Goal: Task Accomplishment & Management: Complete application form

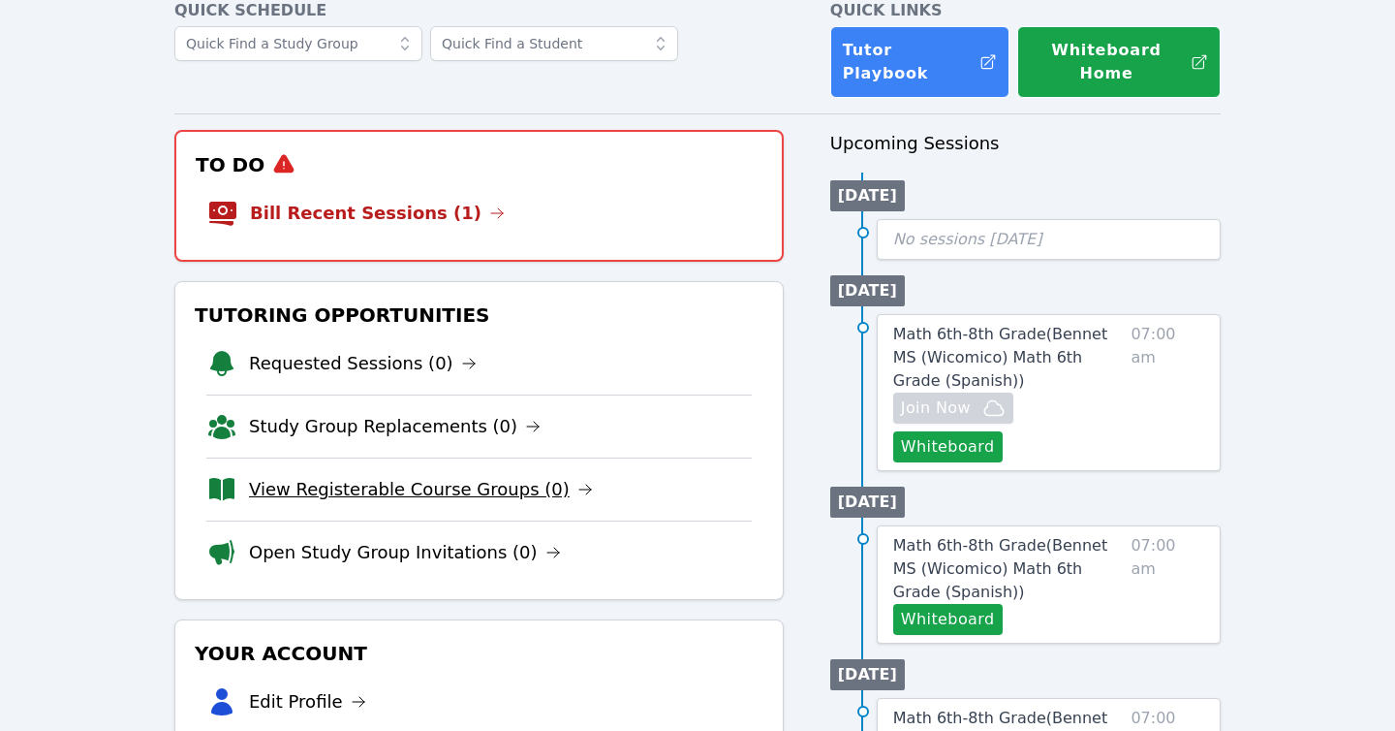
scroll to position [118, 0]
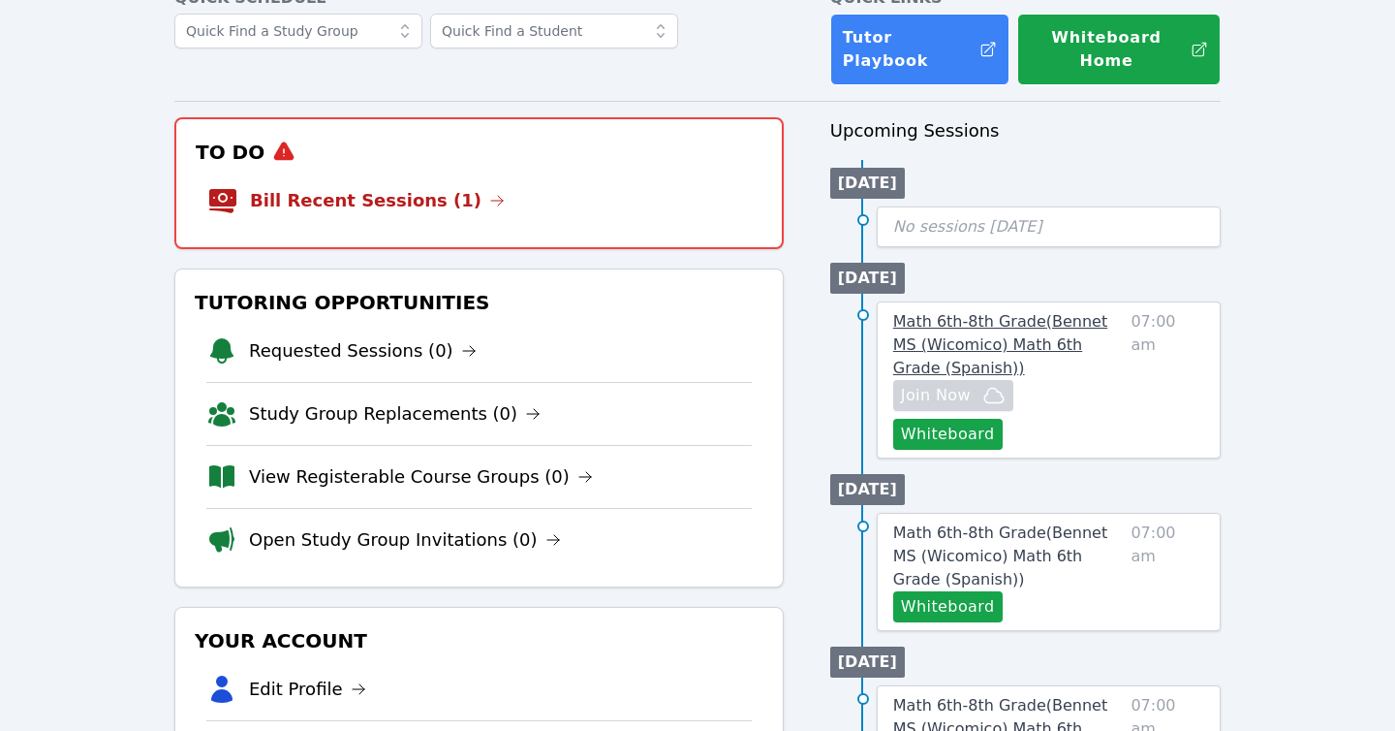
click at [973, 312] on span "Math 6th-8th Grade ( Bennet MS (Wicomico) Math 6th Grade (Spanish) )" at bounding box center [1000, 344] width 214 height 65
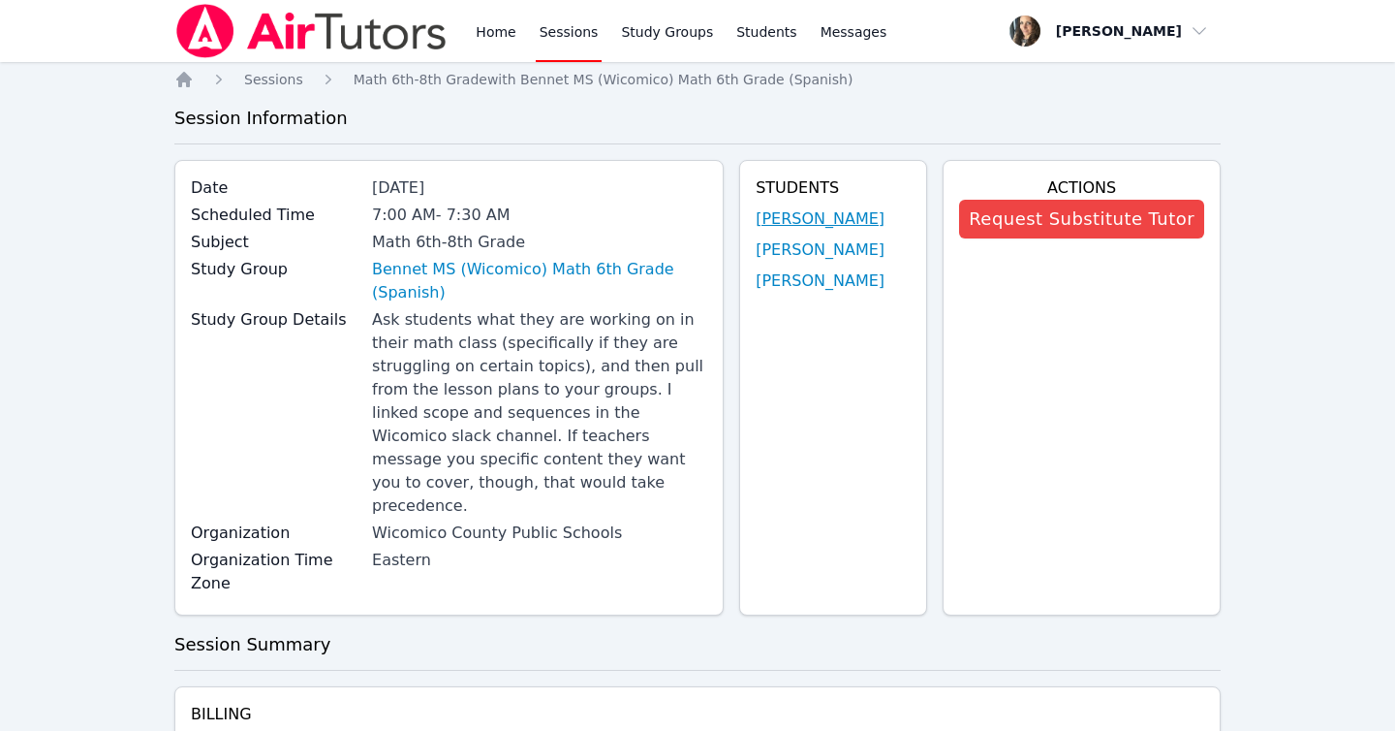
click at [772, 215] on link "[PERSON_NAME]" at bounding box center [820, 218] width 129 height 23
click at [763, 281] on link "[PERSON_NAME]" at bounding box center [820, 280] width 129 height 23
click at [403, 271] on link "Bennet MS (Wicomico) Math 6th Grade (Spanish)" at bounding box center [539, 281] width 335 height 47
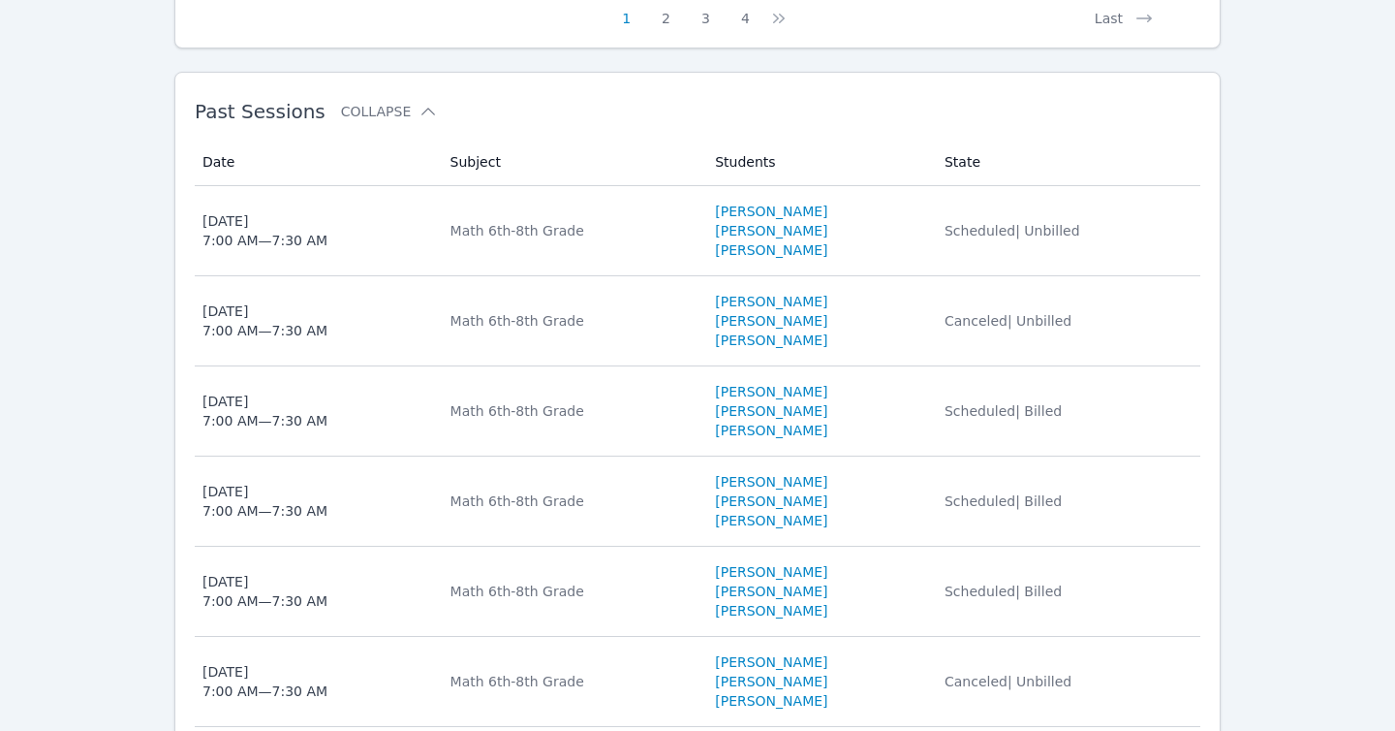
scroll to position [1809, 0]
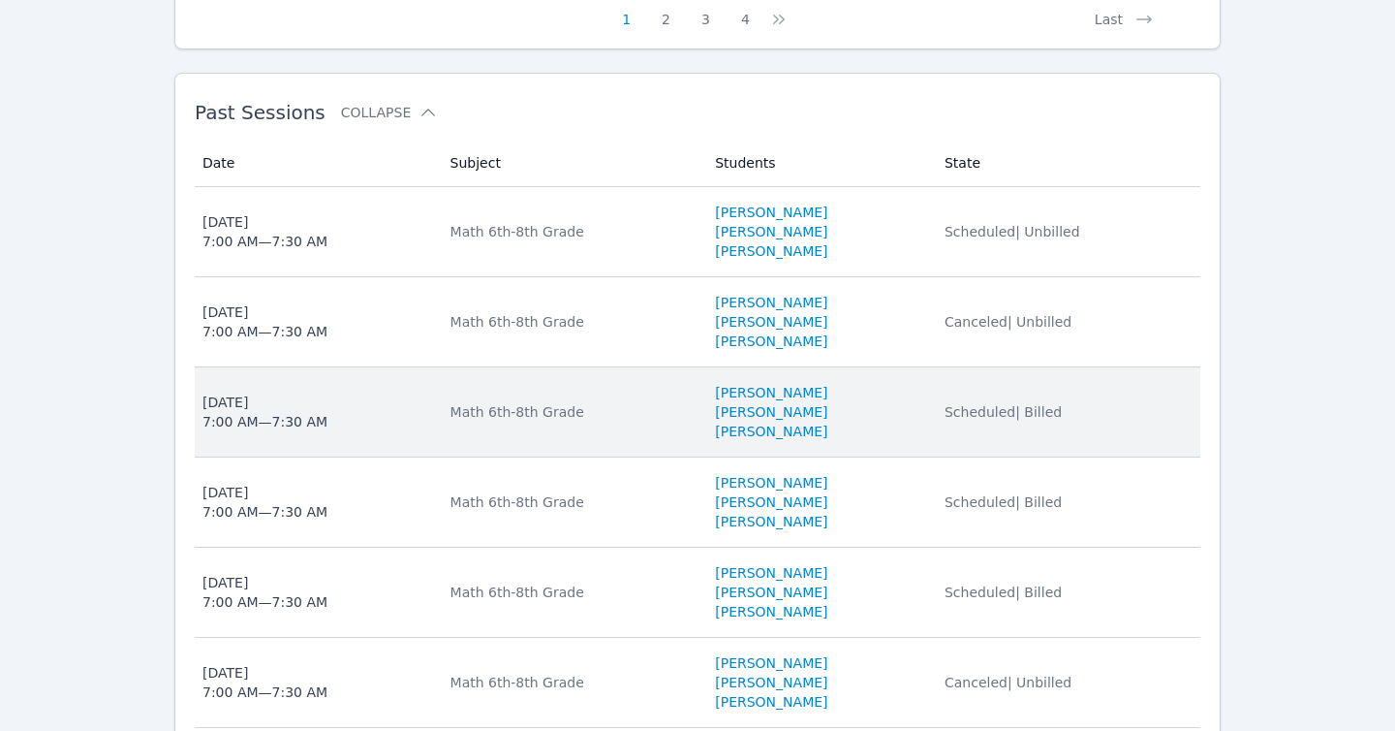
click at [994, 404] on span "Scheduled | Billed" at bounding box center [1003, 412] width 117 height 16
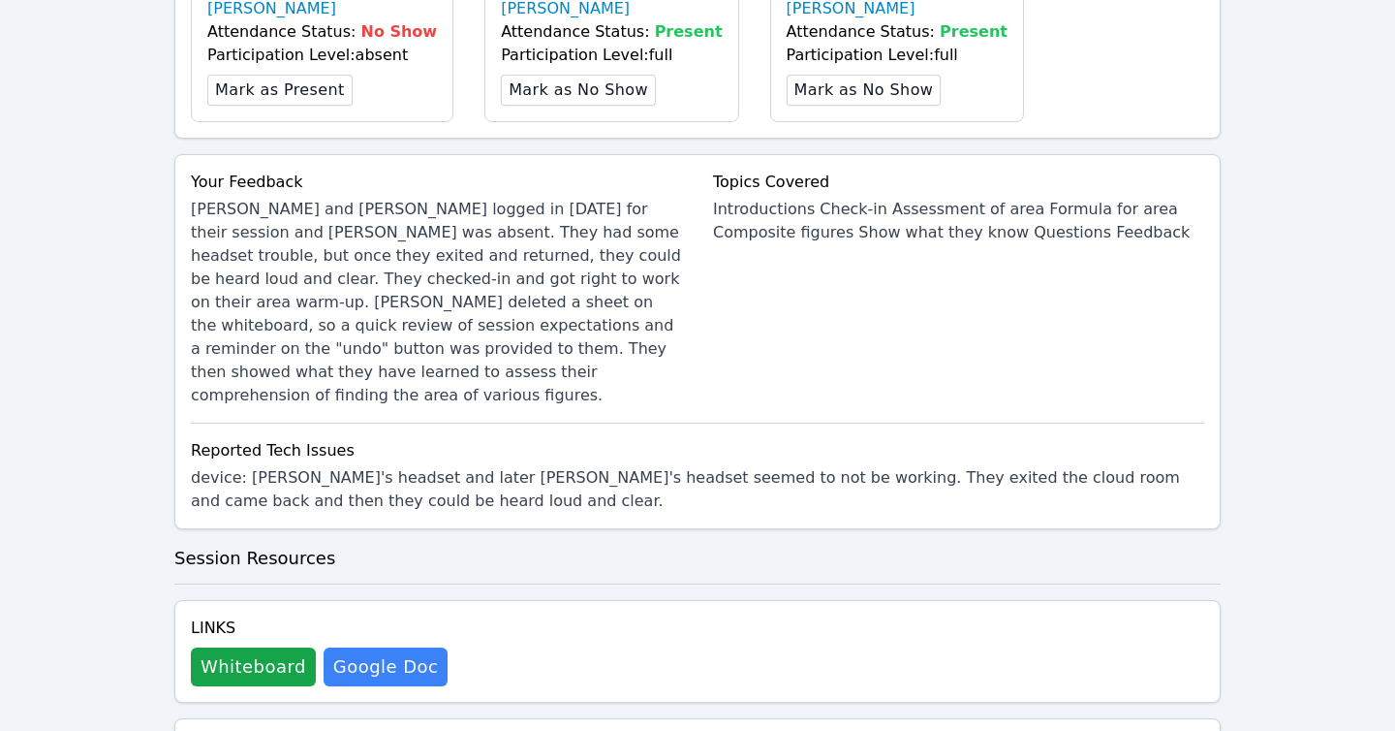
scroll to position [834, 0]
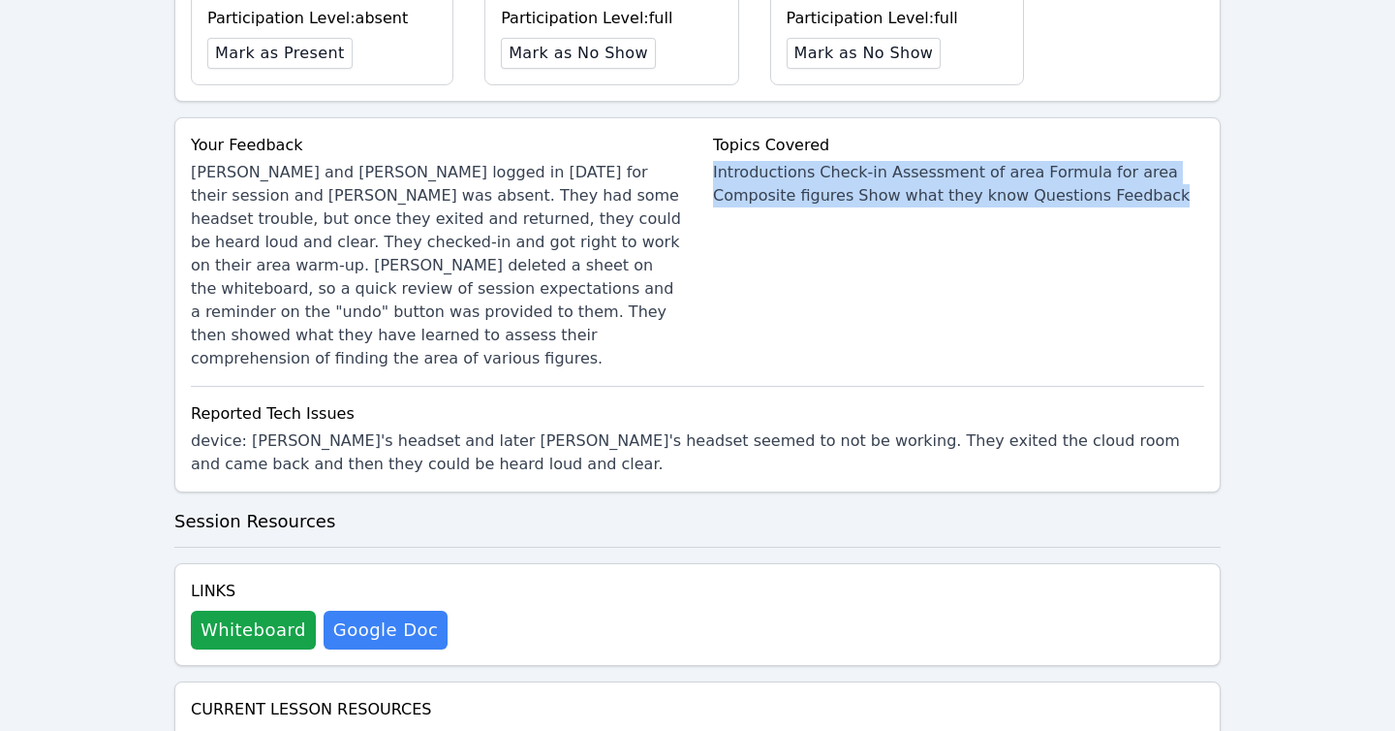
drag, startPoint x: 712, startPoint y: 137, endPoint x: 1145, endPoint y: 171, distance: 434.4
click at [1145, 171] on div "Introductions Check-in Assessment of area Formula for area Composite figures Sh…" at bounding box center [958, 184] width 491 height 47
copy div "Introductions Check-in Assessment of area Formula for area Composite figures Sh…"
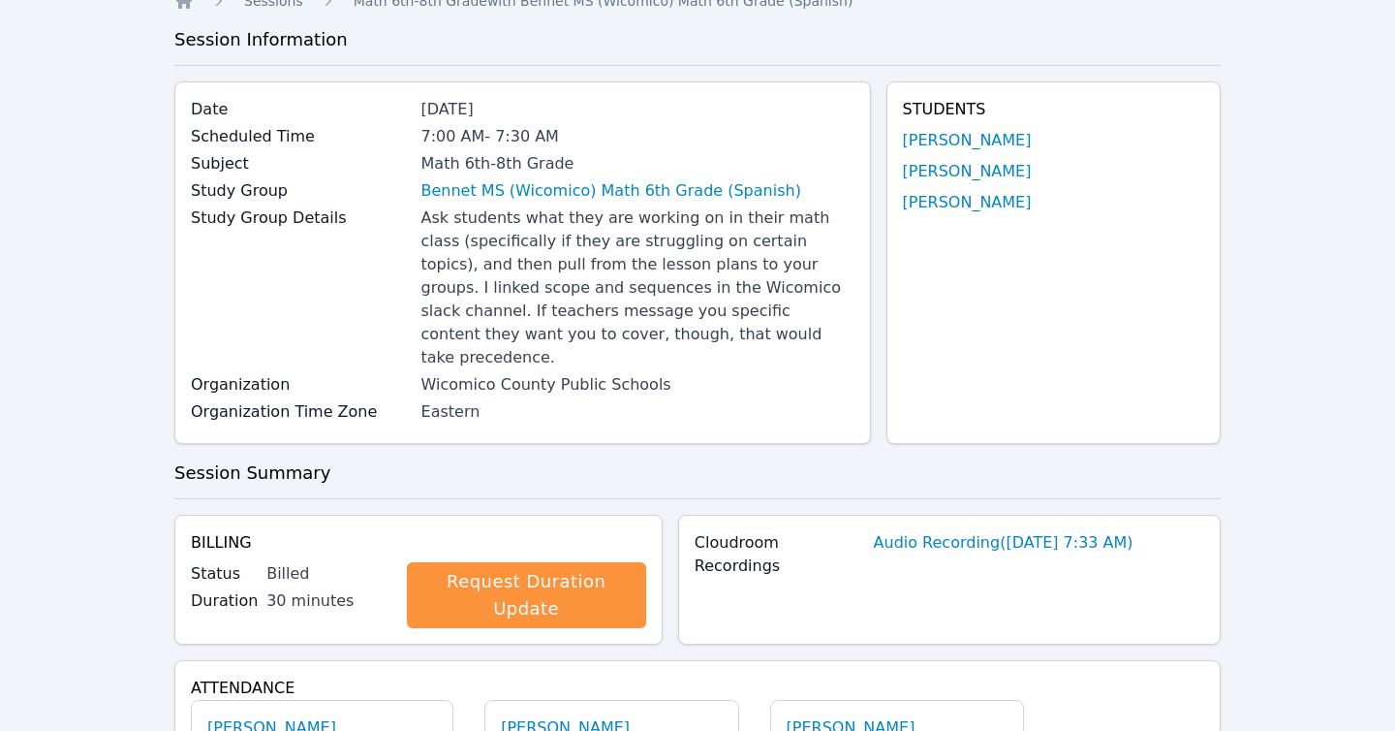
scroll to position [0, 0]
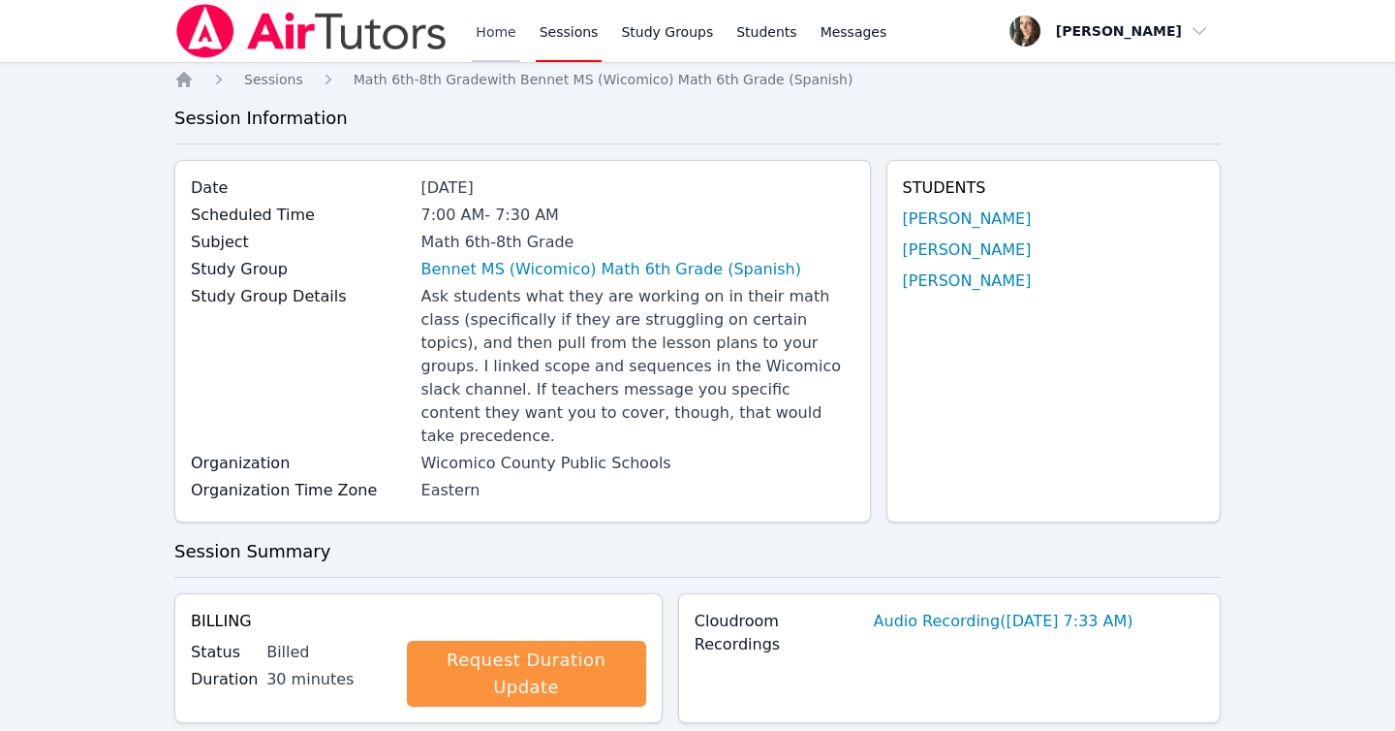
click at [500, 40] on link "Home" at bounding box center [495, 31] width 47 height 62
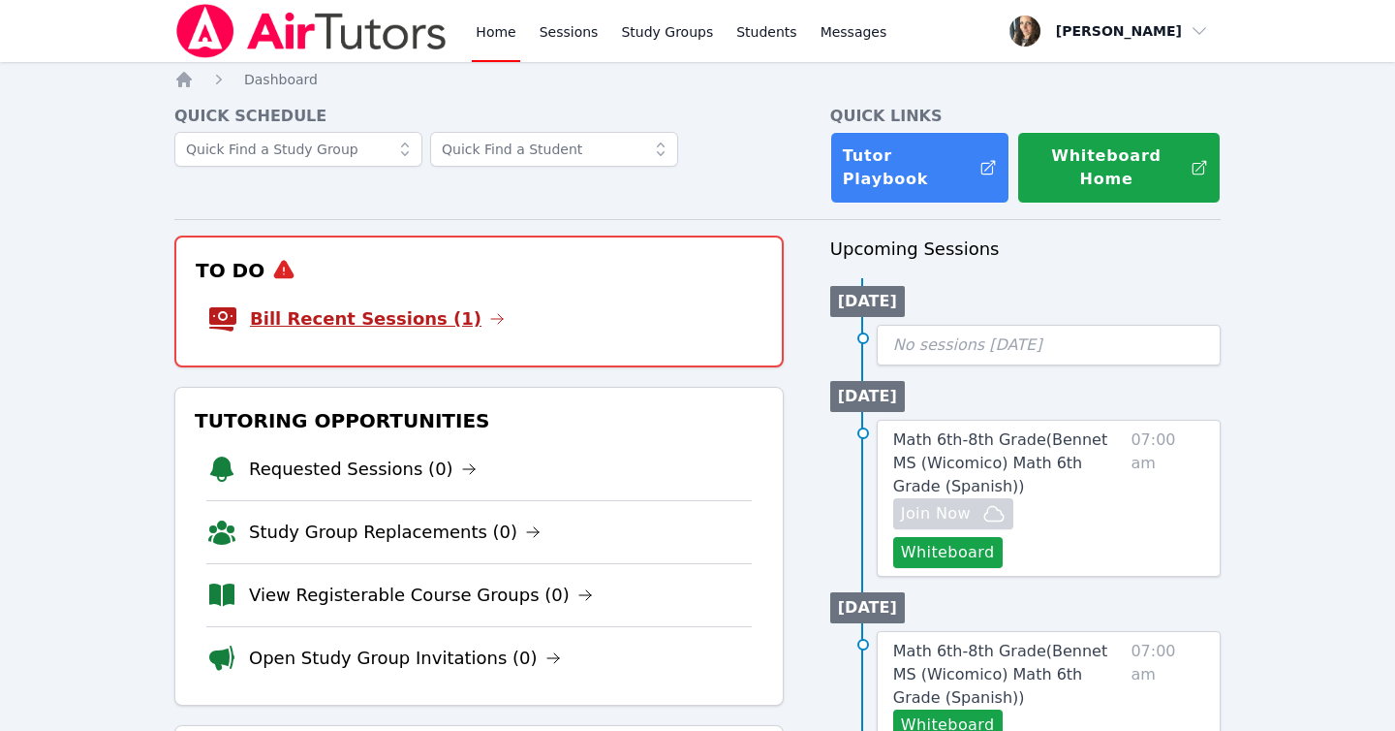
click at [307, 305] on link "Bill Recent Sessions (1)" at bounding box center [377, 318] width 255 height 27
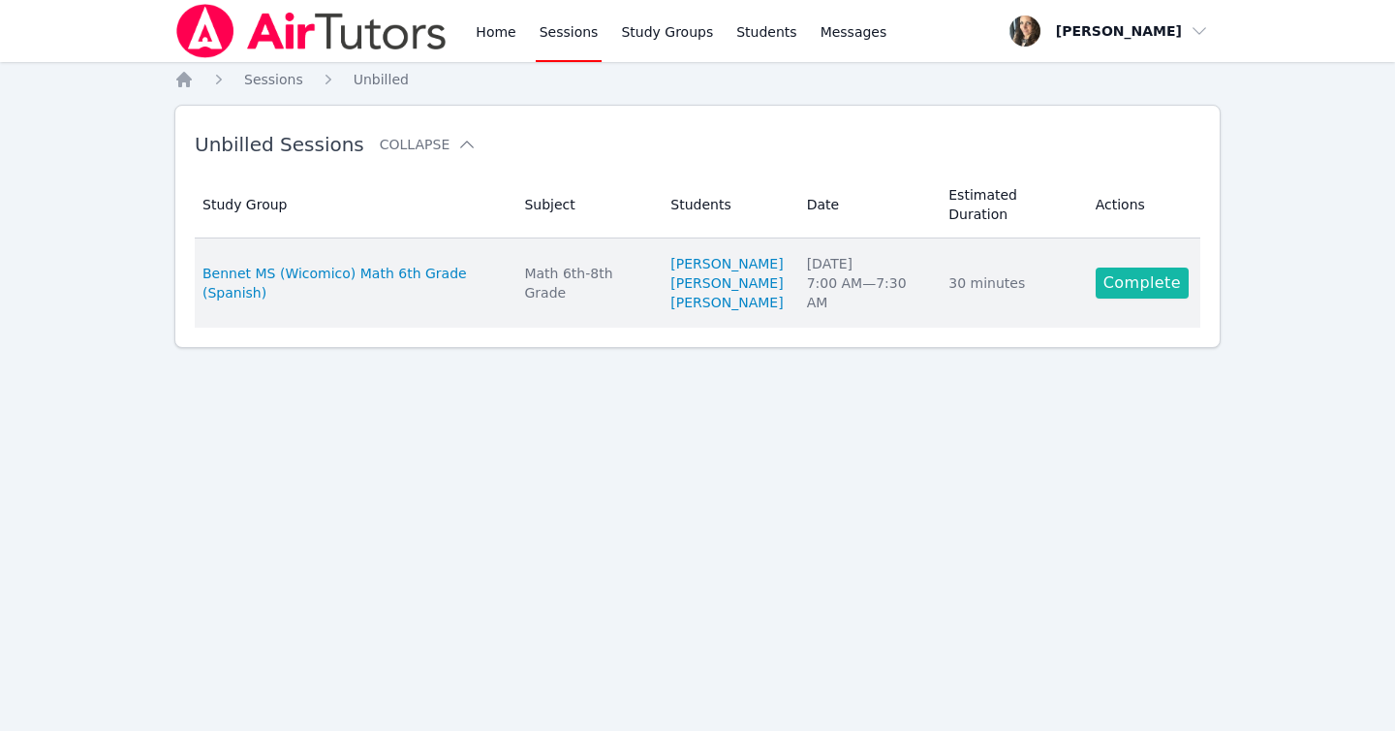
click at [1157, 298] on link "Complete" at bounding box center [1142, 282] width 93 height 31
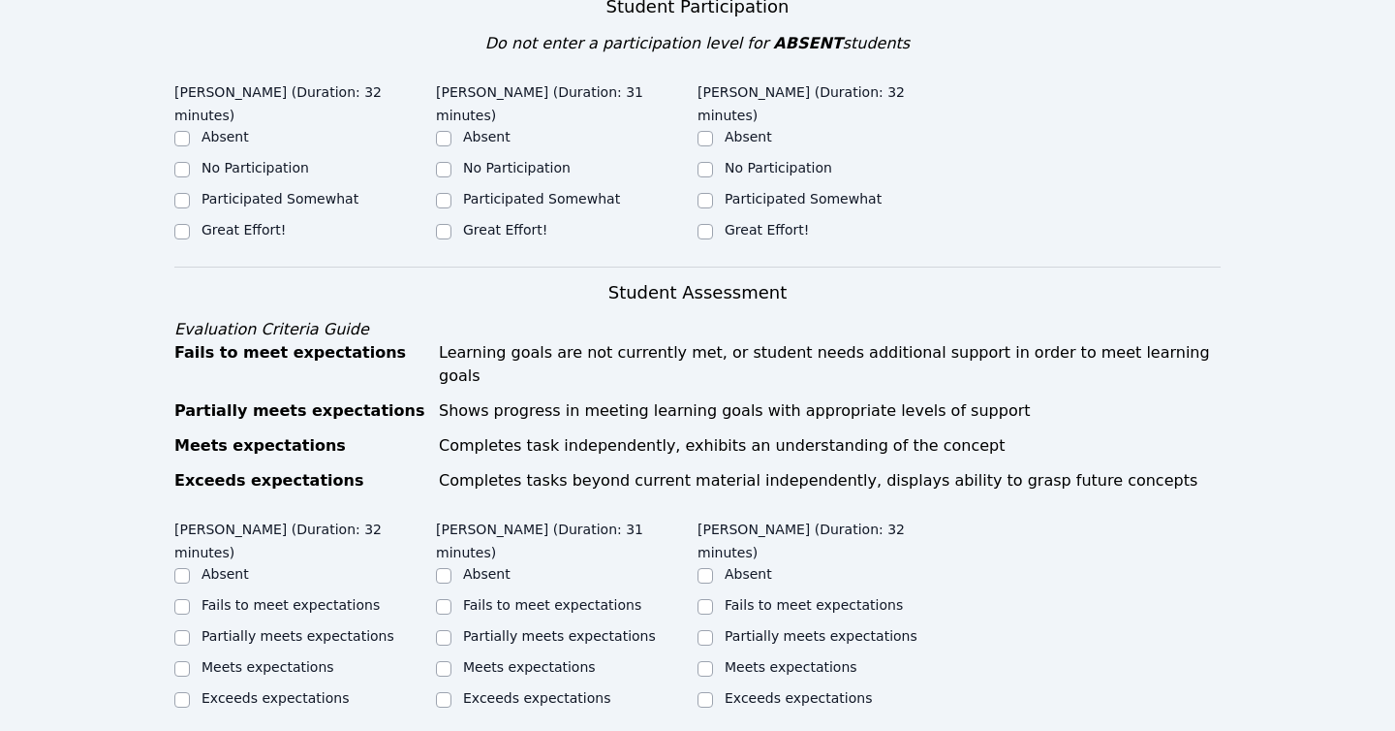
scroll to position [727, 0]
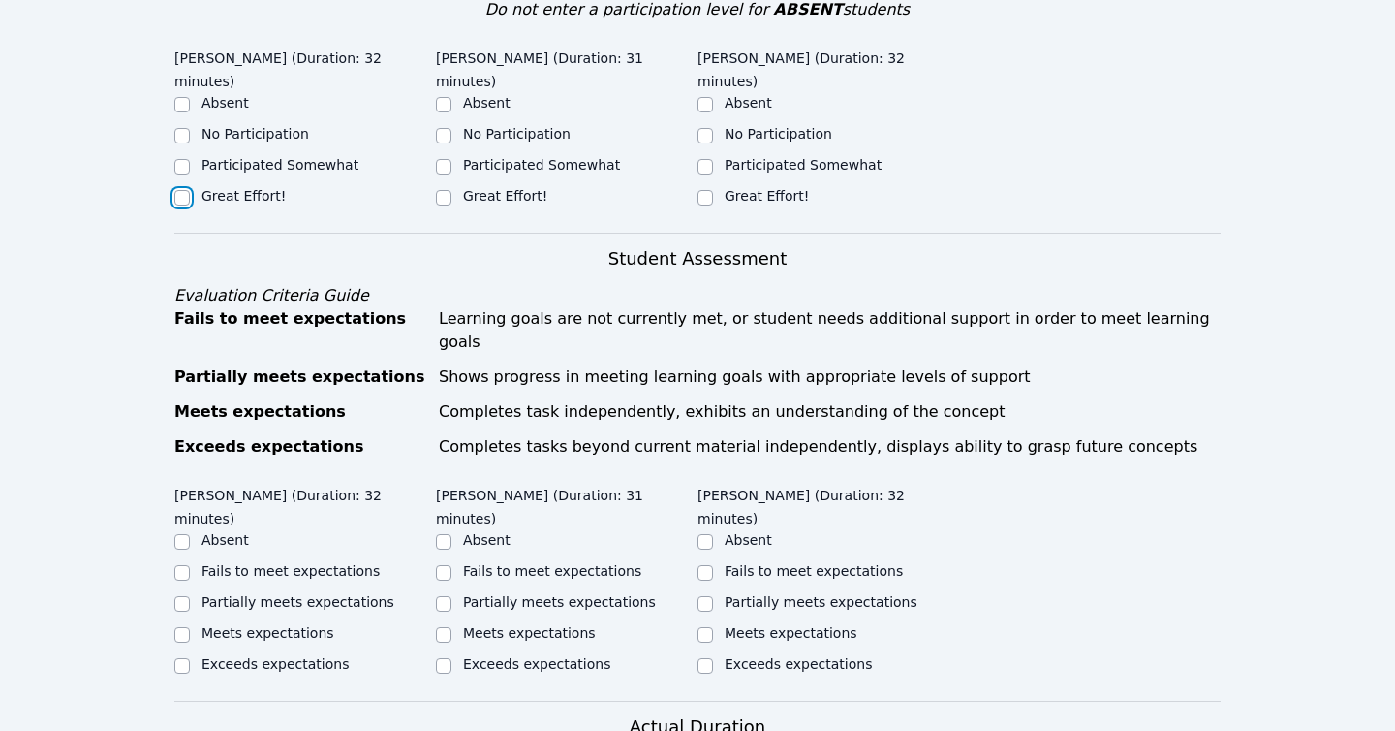
click at [175, 190] on input "Great Effort!" at bounding box center [182, 198] width 16 height 16
checkbox input "true"
click at [427, 186] on div "Great Effort!" at bounding box center [305, 197] width 262 height 23
click at [449, 190] on input "Great Effort!" at bounding box center [444, 198] width 16 height 16
checkbox input "true"
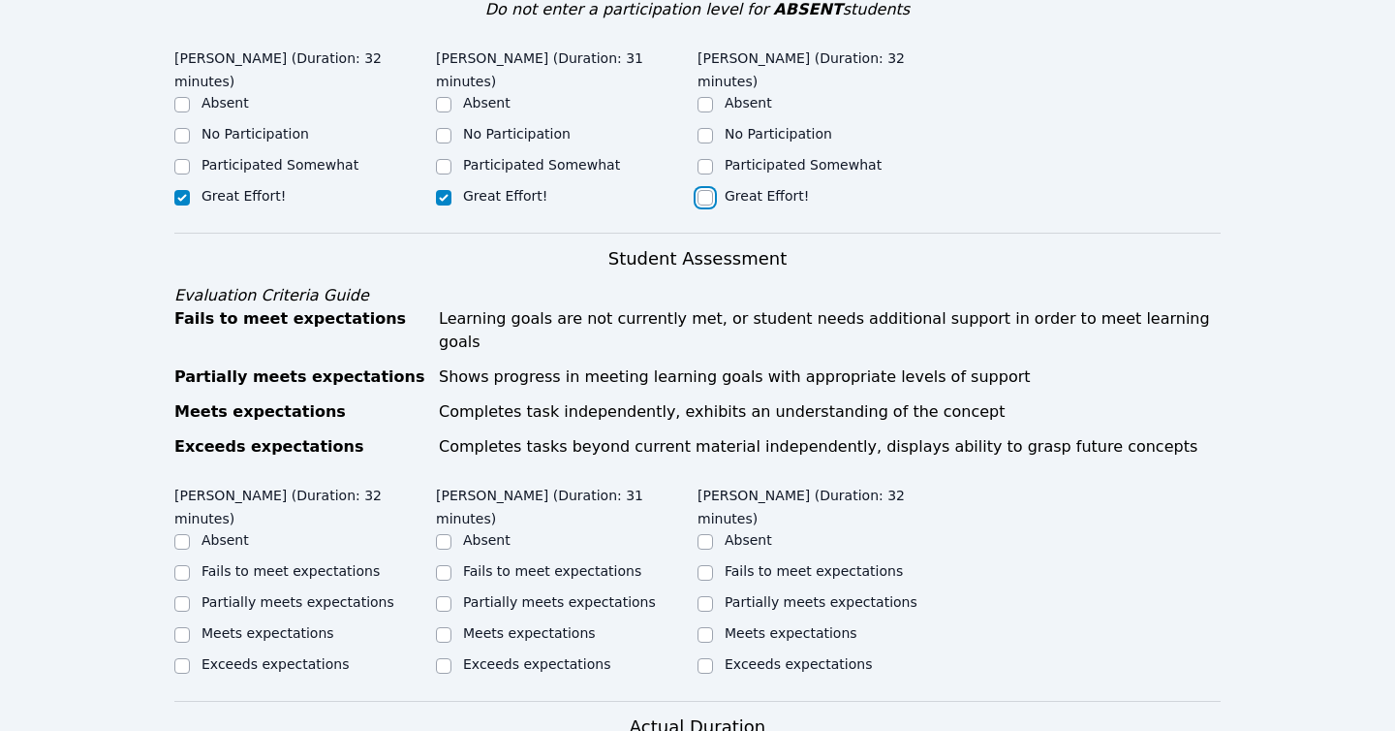
click at [708, 190] on input "Great Effort!" at bounding box center [706, 198] width 16 height 16
checkbox input "true"
click at [169, 553] on div "Home Sessions Study Groups Students Messages Open user menu [PERSON_NAME] Open …" at bounding box center [697, 411] width 1395 height 2277
click at [182, 596] on input "Partially meets expectations" at bounding box center [182, 604] width 16 height 16
checkbox input "true"
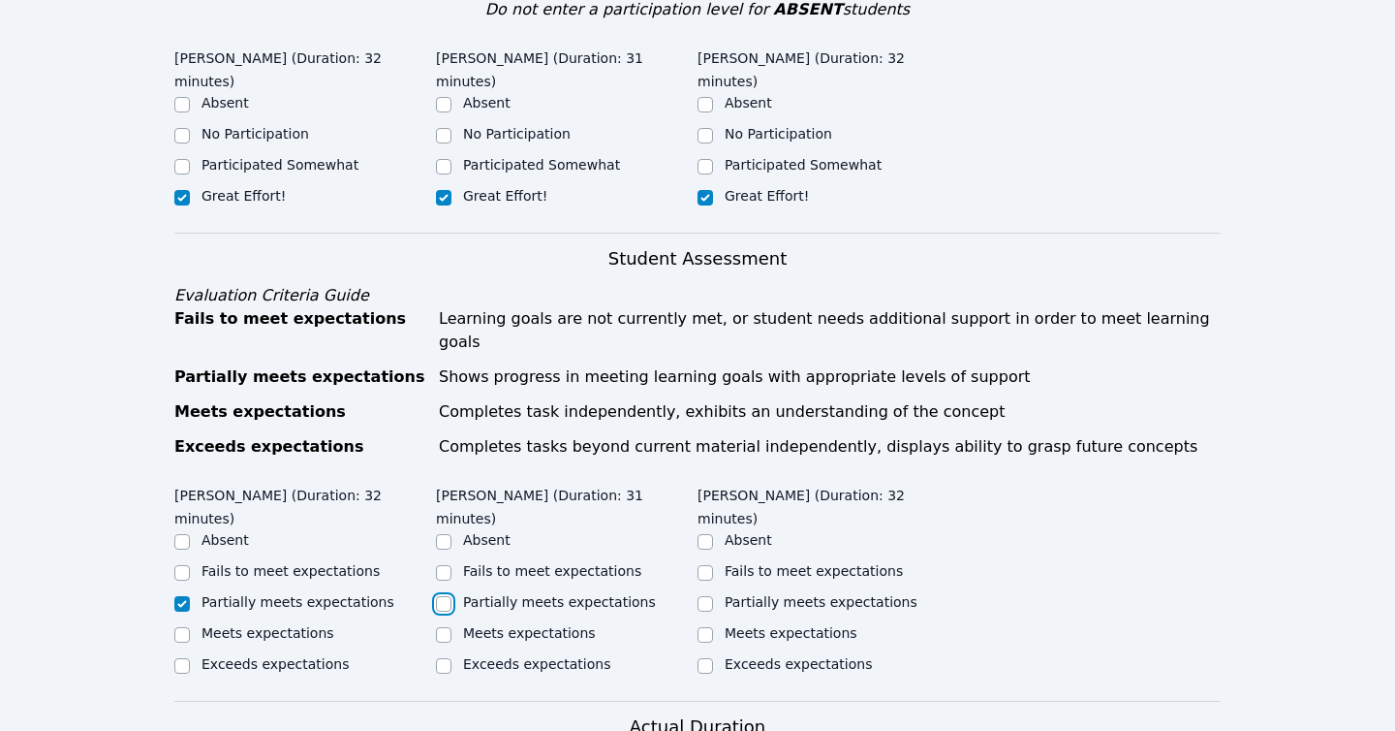
click at [446, 596] on input "Partially meets expectations" at bounding box center [444, 604] width 16 height 16
checkbox input "true"
click at [708, 596] on input "Partially meets expectations" at bounding box center [706, 604] width 16 height 16
checkbox input "true"
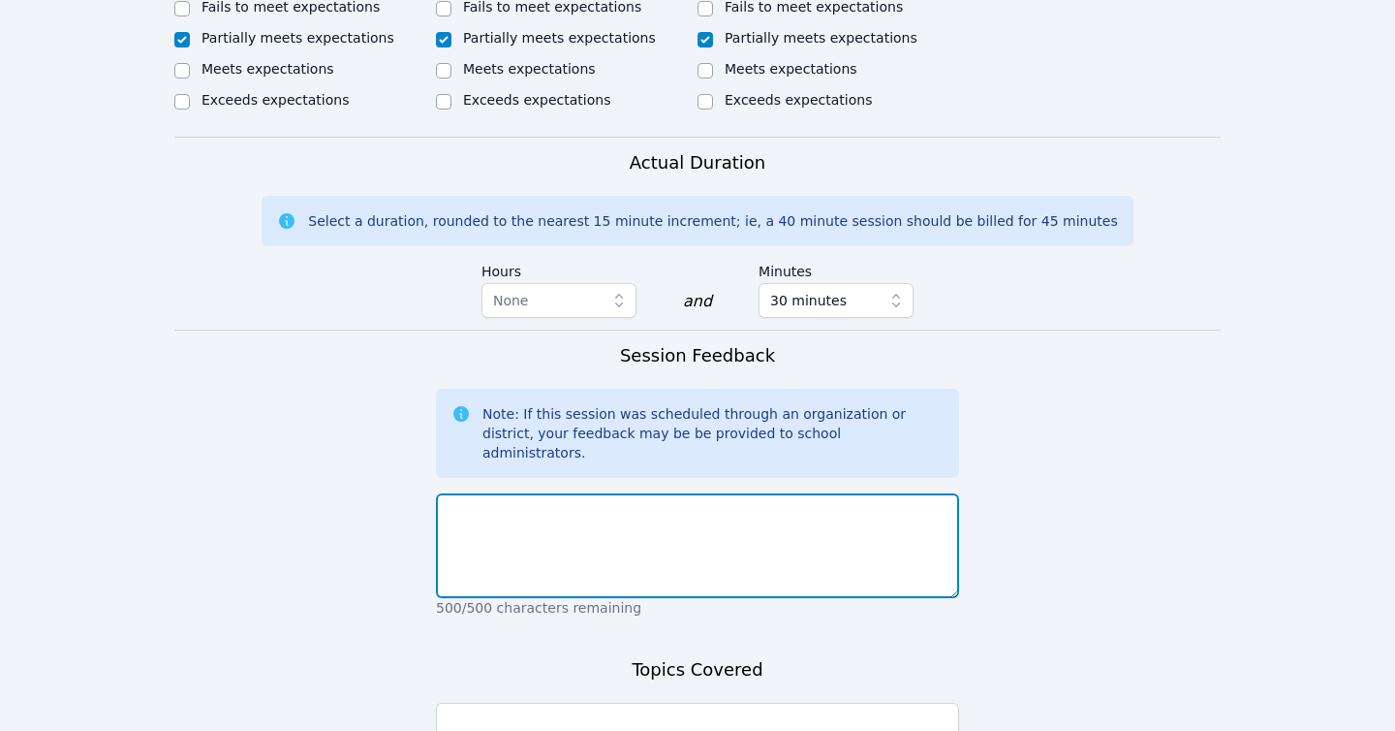
click at [663, 507] on textarea at bounding box center [697, 545] width 523 height 105
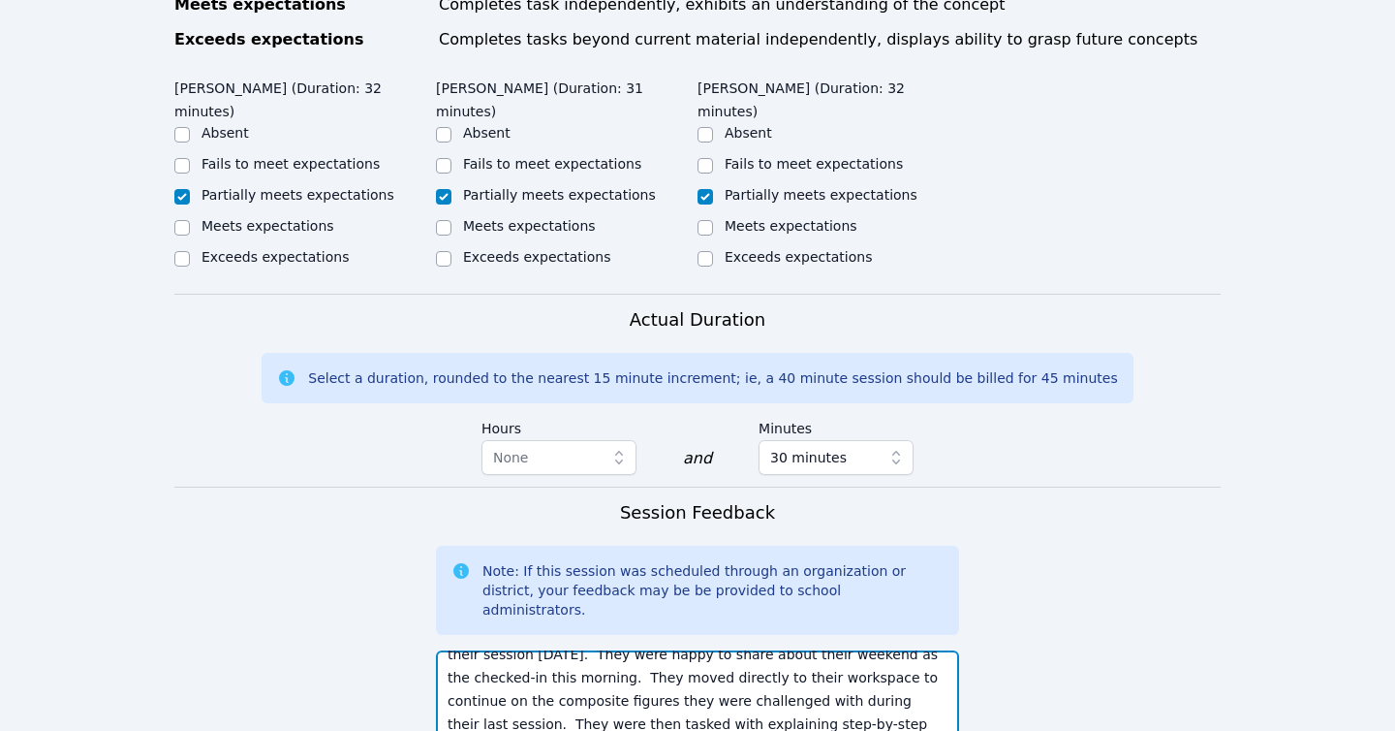
scroll to position [60, 0]
click at [745, 650] on textarea "[PERSON_NAME], [PERSON_NAME], and [PERSON_NAME] all logged in for their session…" at bounding box center [697, 702] width 523 height 105
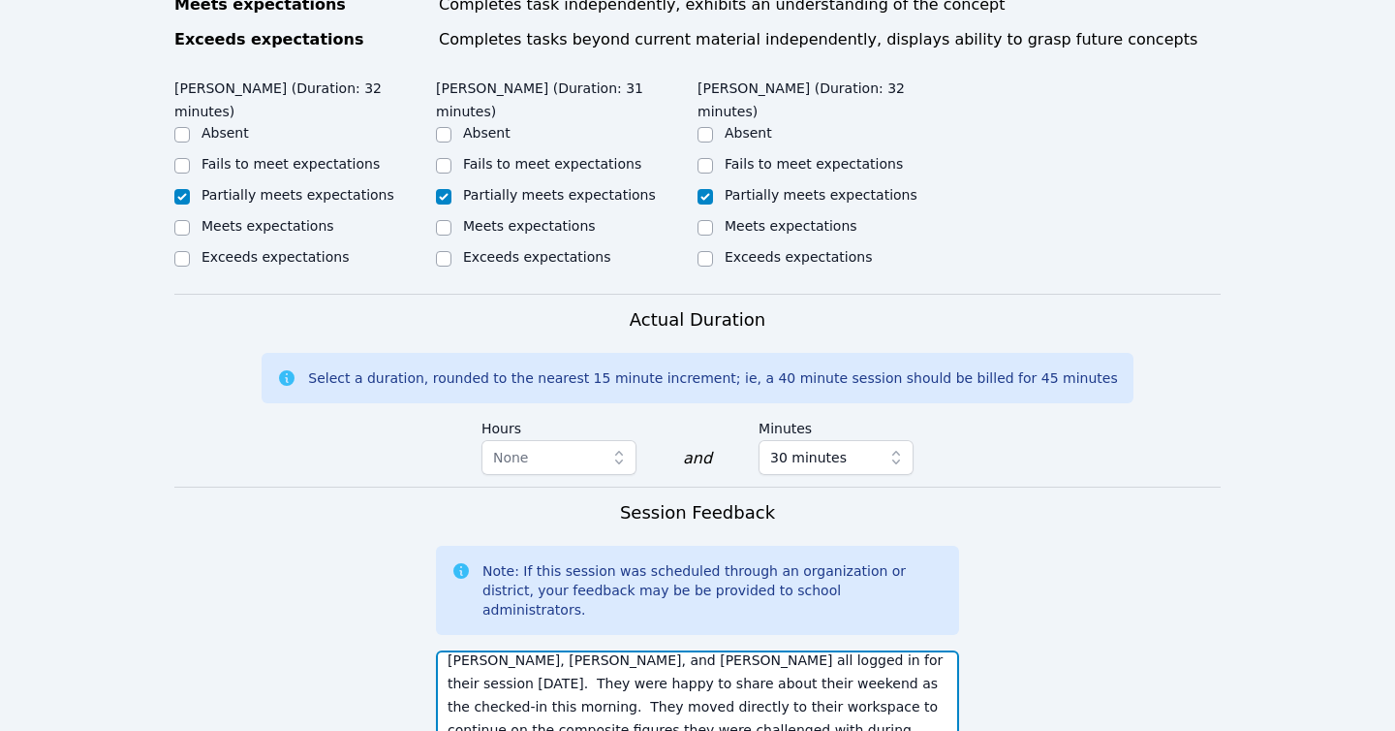
scroll to position [70, 0]
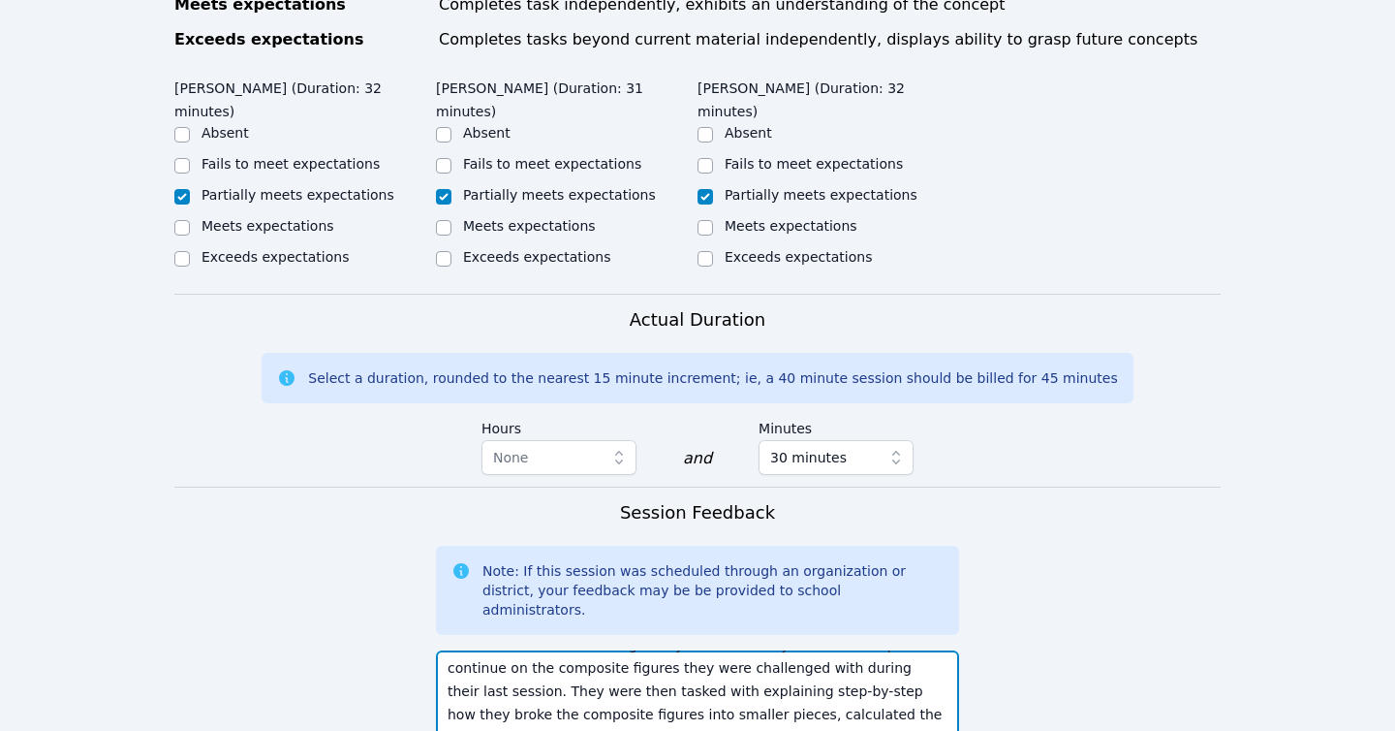
click at [827, 652] on textarea "[PERSON_NAME], [PERSON_NAME], and [PERSON_NAME] all logged in for their session…" at bounding box center [697, 702] width 523 height 105
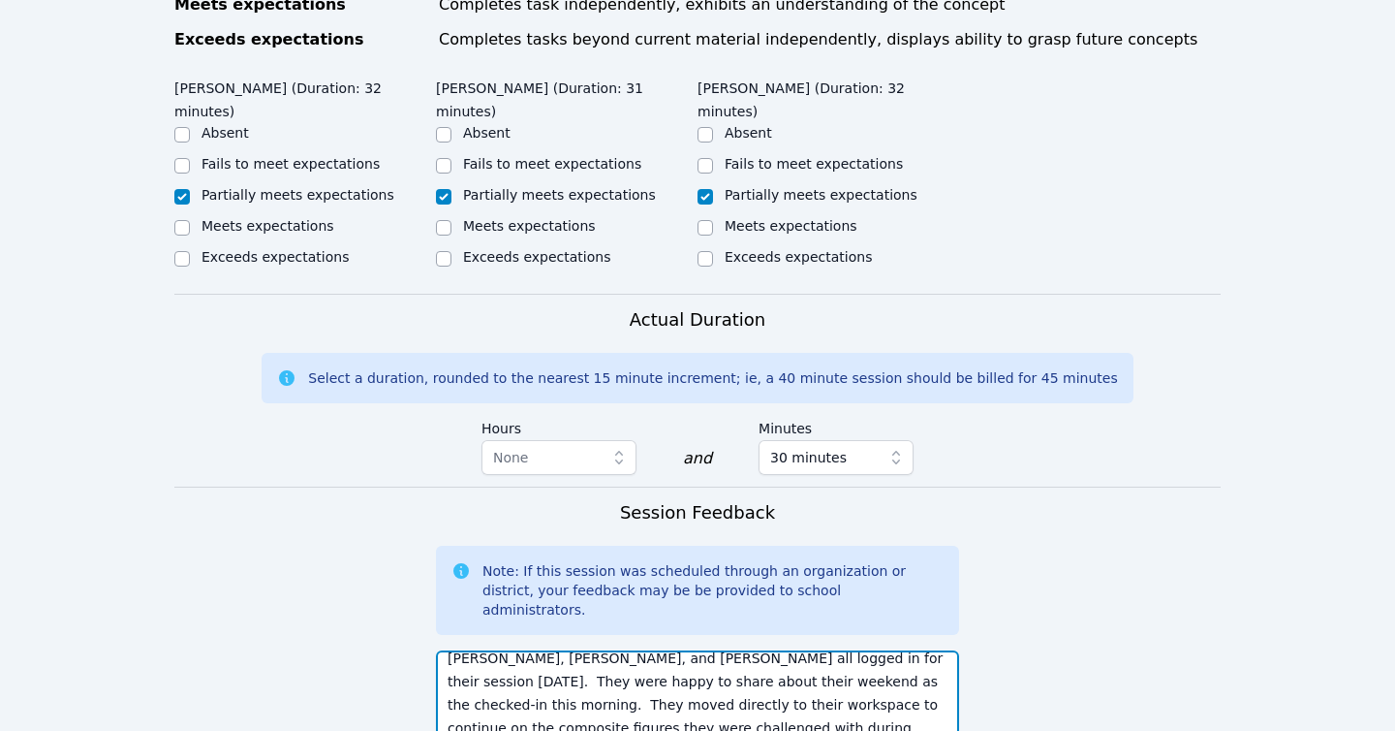
scroll to position [6, 0]
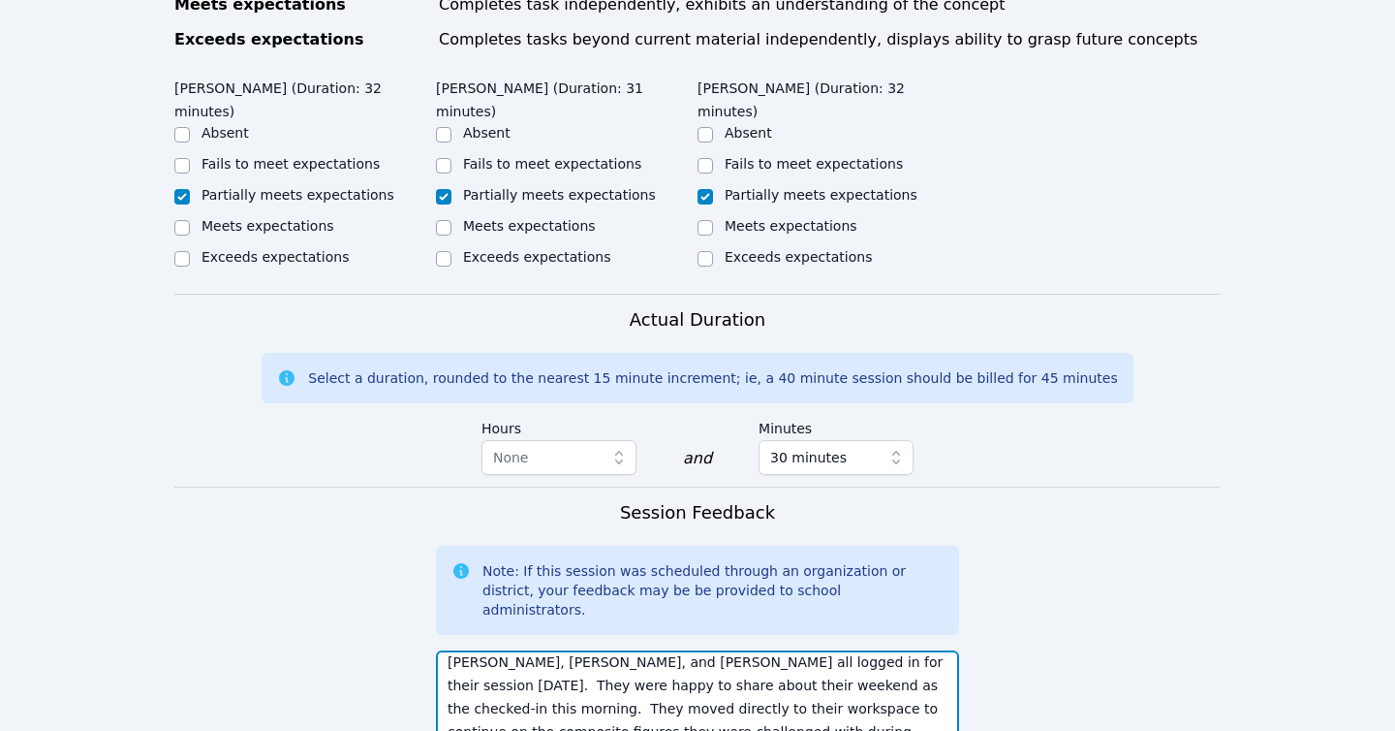
click at [882, 650] on textarea "[PERSON_NAME], [PERSON_NAME], and [PERSON_NAME] all logged in for their session…" at bounding box center [697, 702] width 523 height 105
click at [846, 650] on textarea "[PERSON_NAME], [PERSON_NAME], and [PERSON_NAME] all logged in for their session…" at bounding box center [697, 702] width 523 height 105
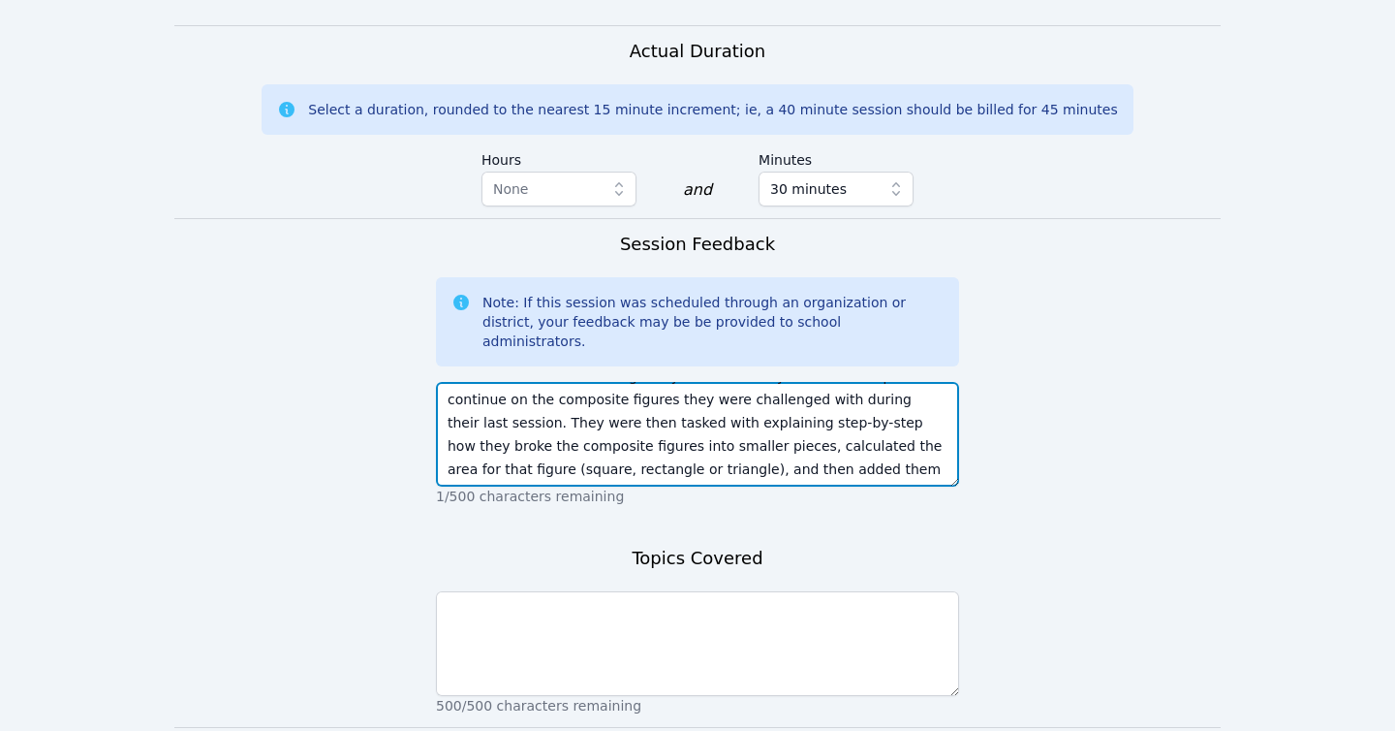
scroll to position [1480, 0]
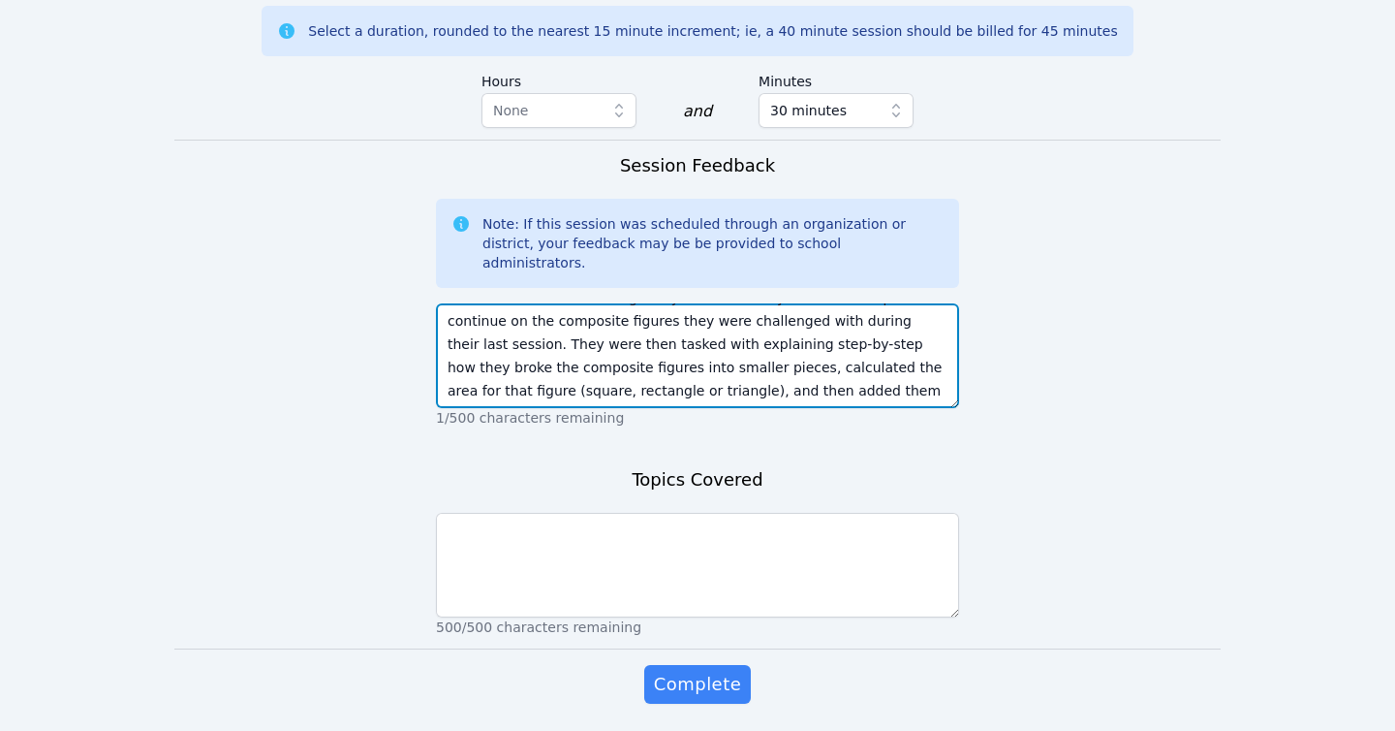
type textarea "[PERSON_NAME], [PERSON_NAME], and [PERSON_NAME] all logged in for their session…"
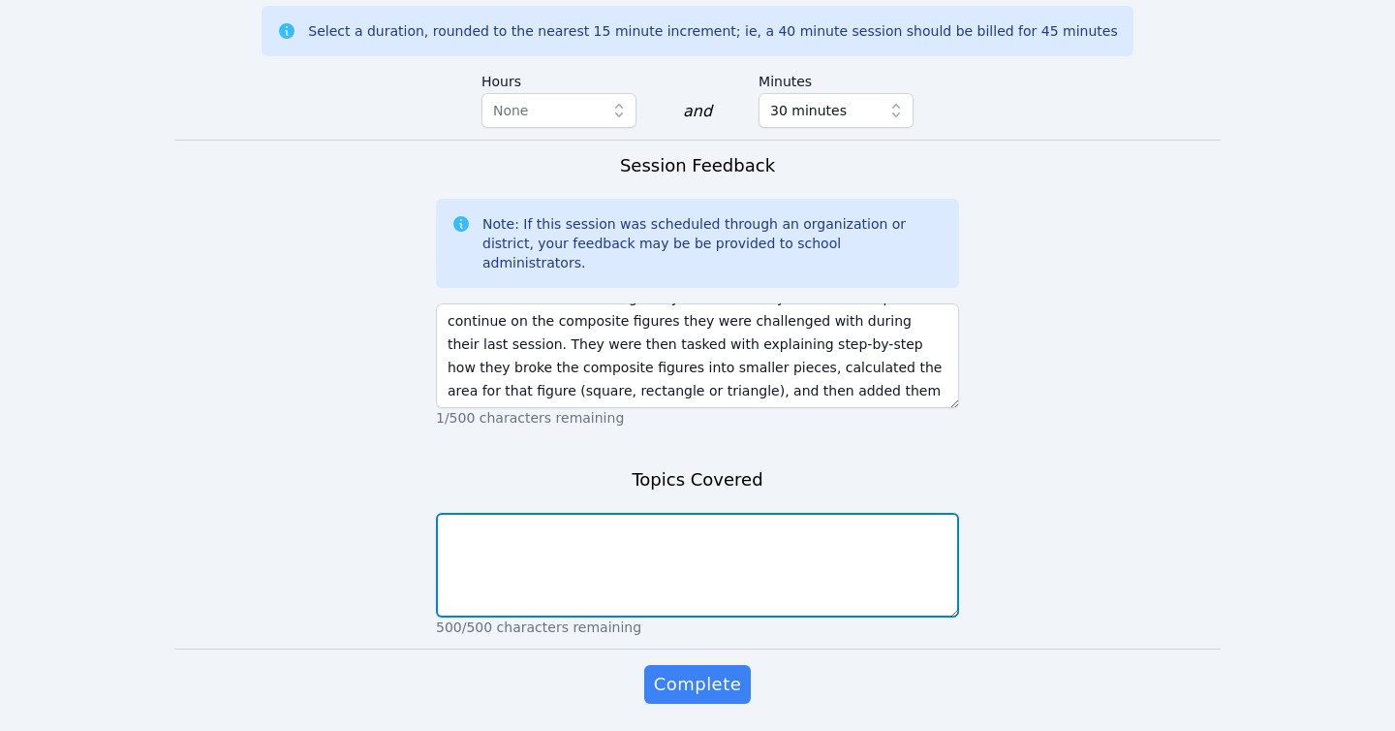
click at [694, 513] on textarea at bounding box center [697, 565] width 523 height 105
paste textarea "Introductions Check-in Assessment of area Formula for area Composite figures Sh…"
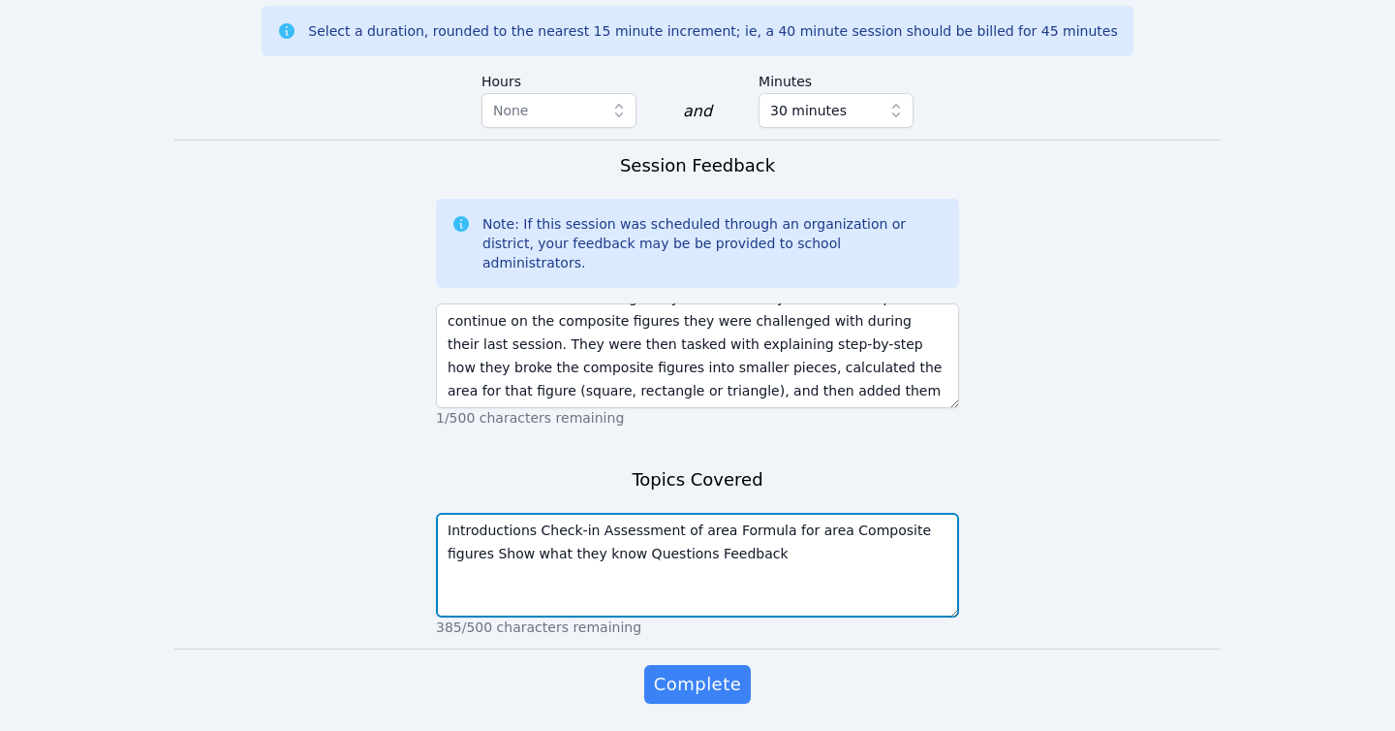
click at [534, 513] on textarea "Introductions Check-in Assessment of area Formula for area Composite figures Sh…" at bounding box center [697, 565] width 523 height 105
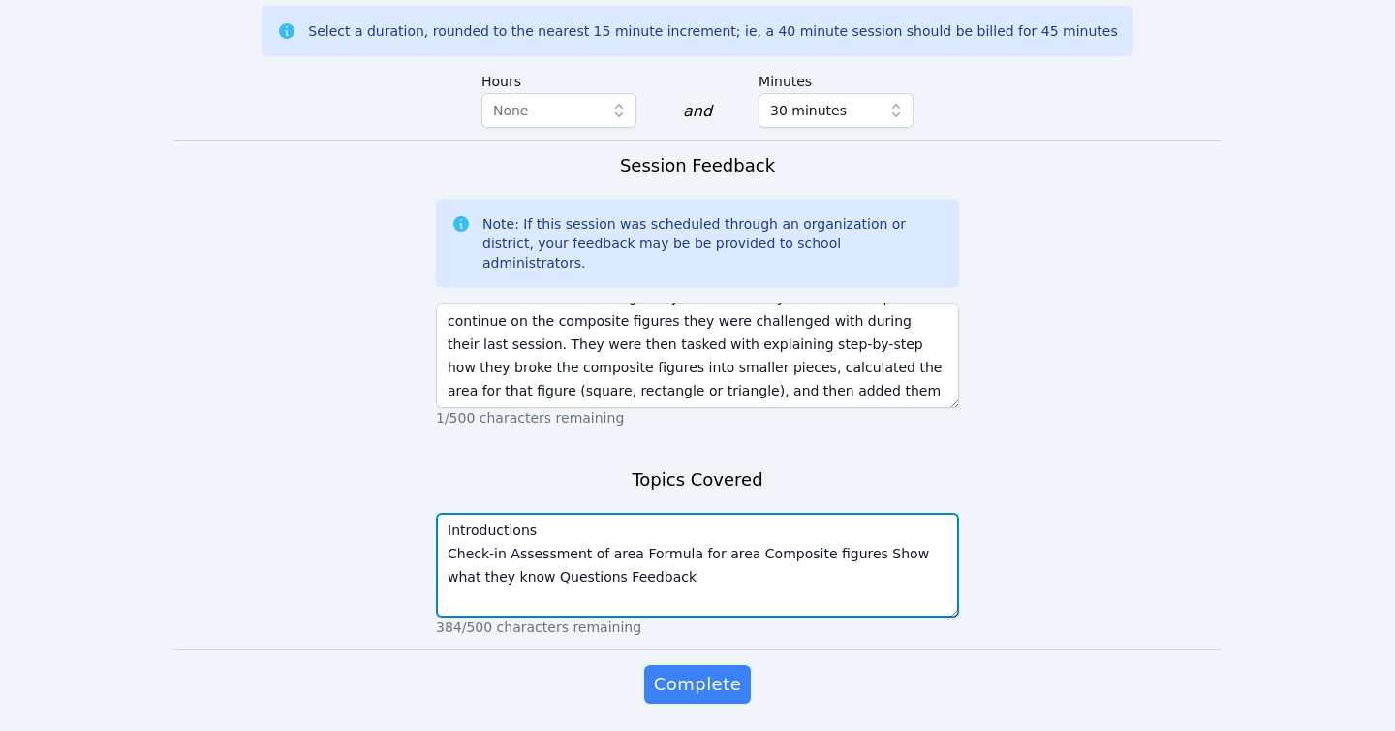
click at [508, 513] on textarea "Introductions Check-in Assessment of area Formula for area Composite figures Sh…" at bounding box center [697, 565] width 523 height 105
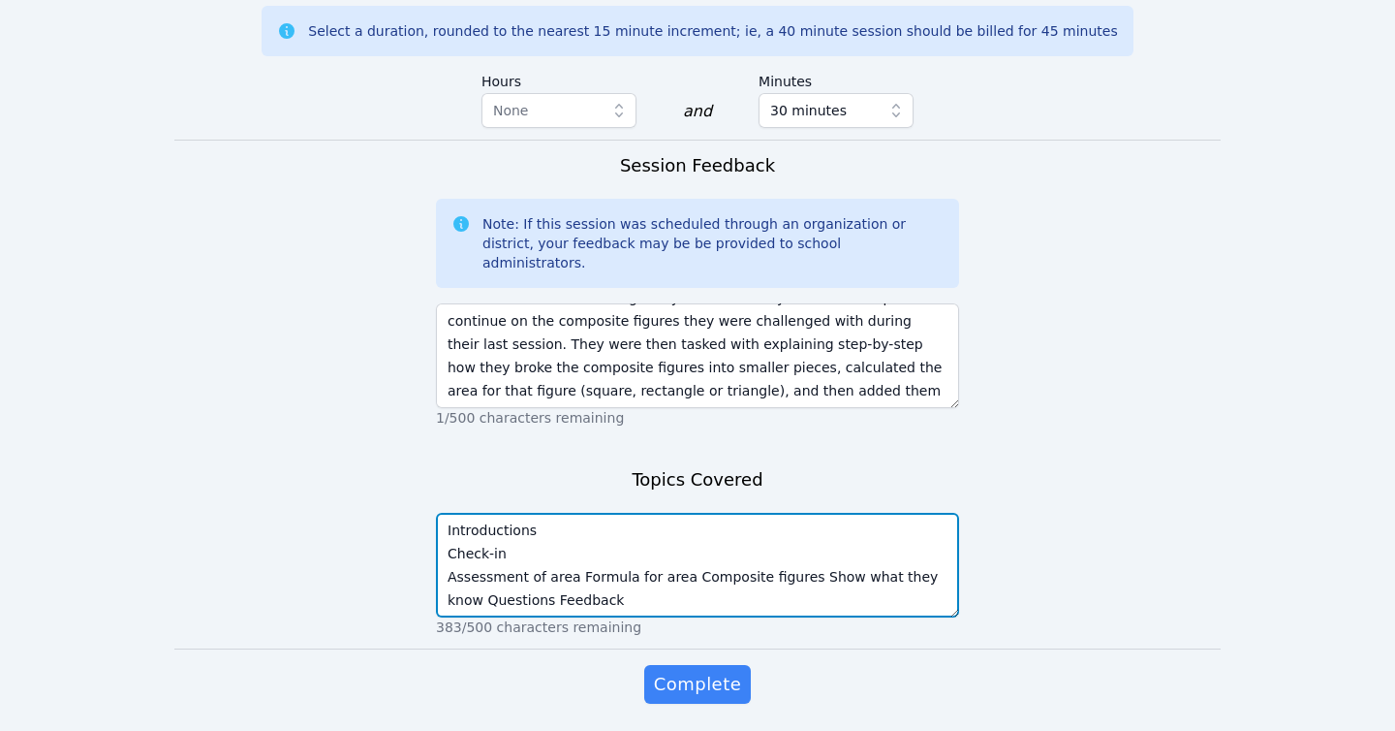
click at [576, 513] on textarea "Introductions Check-in Assessment of area Formula for area Composite figures Sh…" at bounding box center [697, 565] width 523 height 105
click at [553, 535] on textarea "Introductions Check-in Assessment of area Formula for area Composite figures Sh…" at bounding box center [697, 565] width 523 height 105
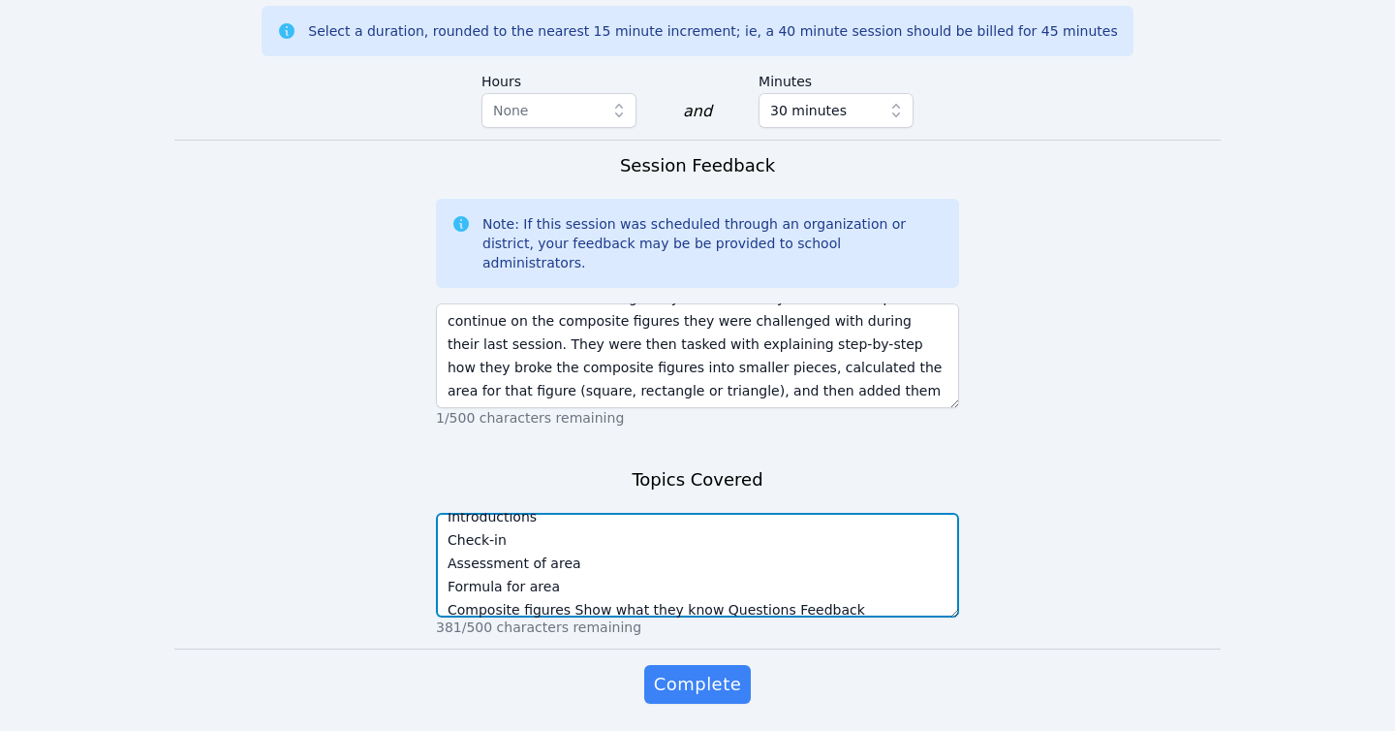
scroll to position [23, 0]
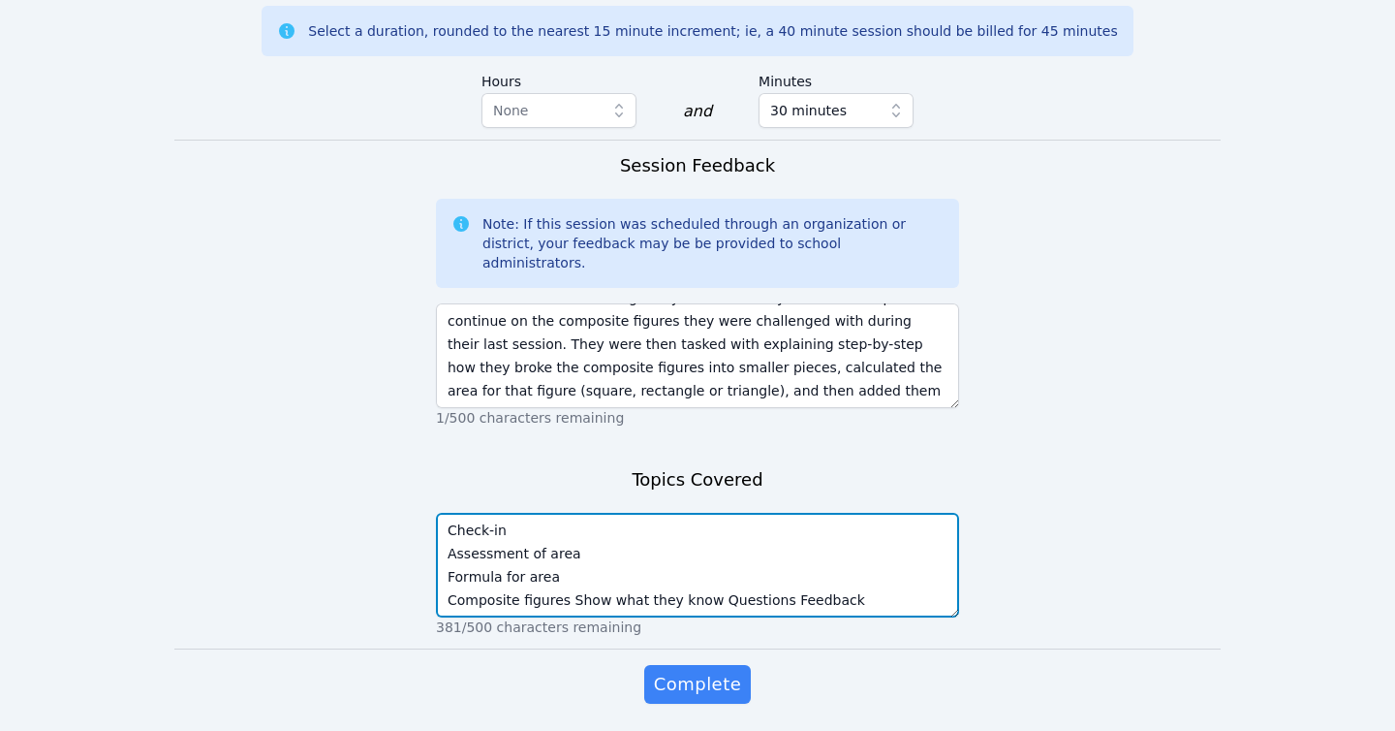
click at [567, 535] on textarea "Introductions Check-in Assessment of area Formula for area Composite figures Sh…" at bounding box center [697, 565] width 523 height 105
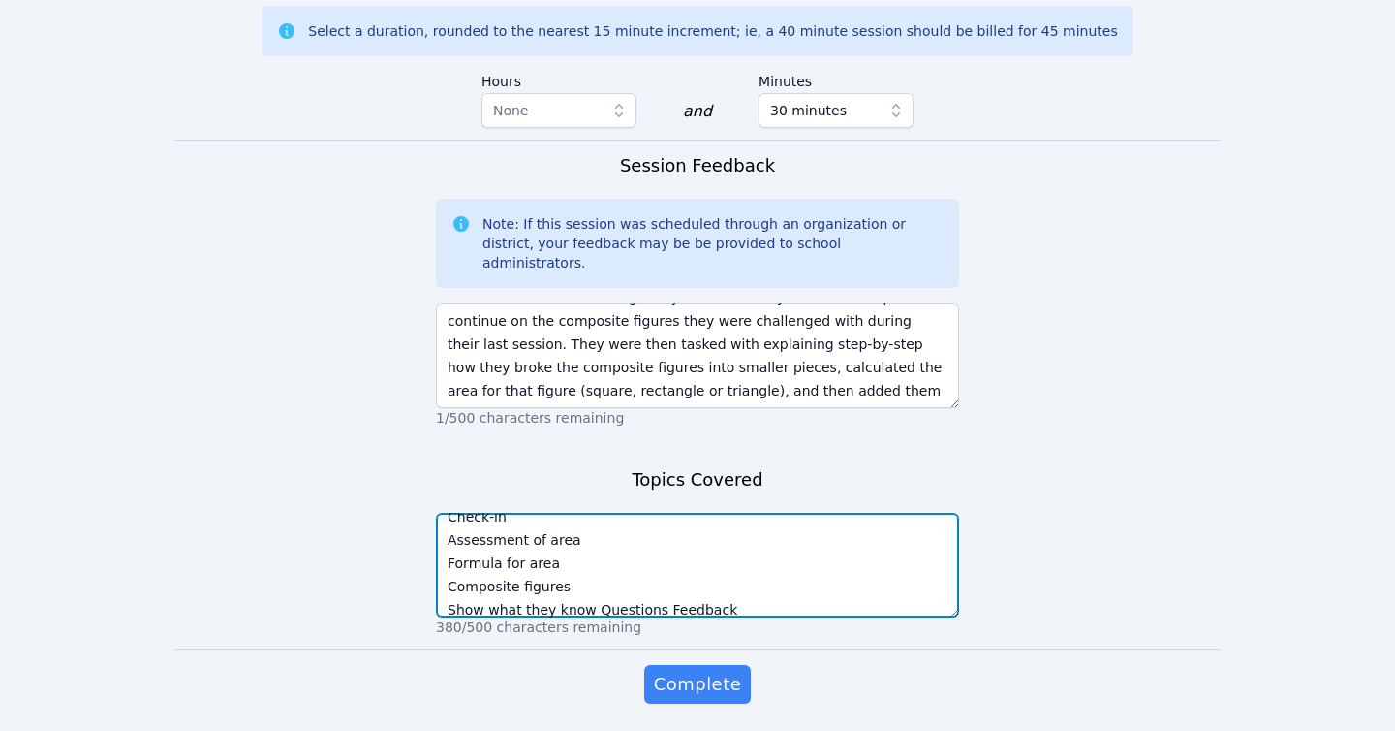
click at [591, 545] on textarea "Introductions Check-in Assessment of area Formula for area Composite figures Sh…" at bounding box center [697, 565] width 523 height 105
click at [589, 525] on textarea "Introductions Check-in Assessment of area Formula for area Composite figures Sh…" at bounding box center [697, 565] width 523 height 105
type textarea "Introductions Check-in Assessment of area Formula for area Composite figures Sh…"
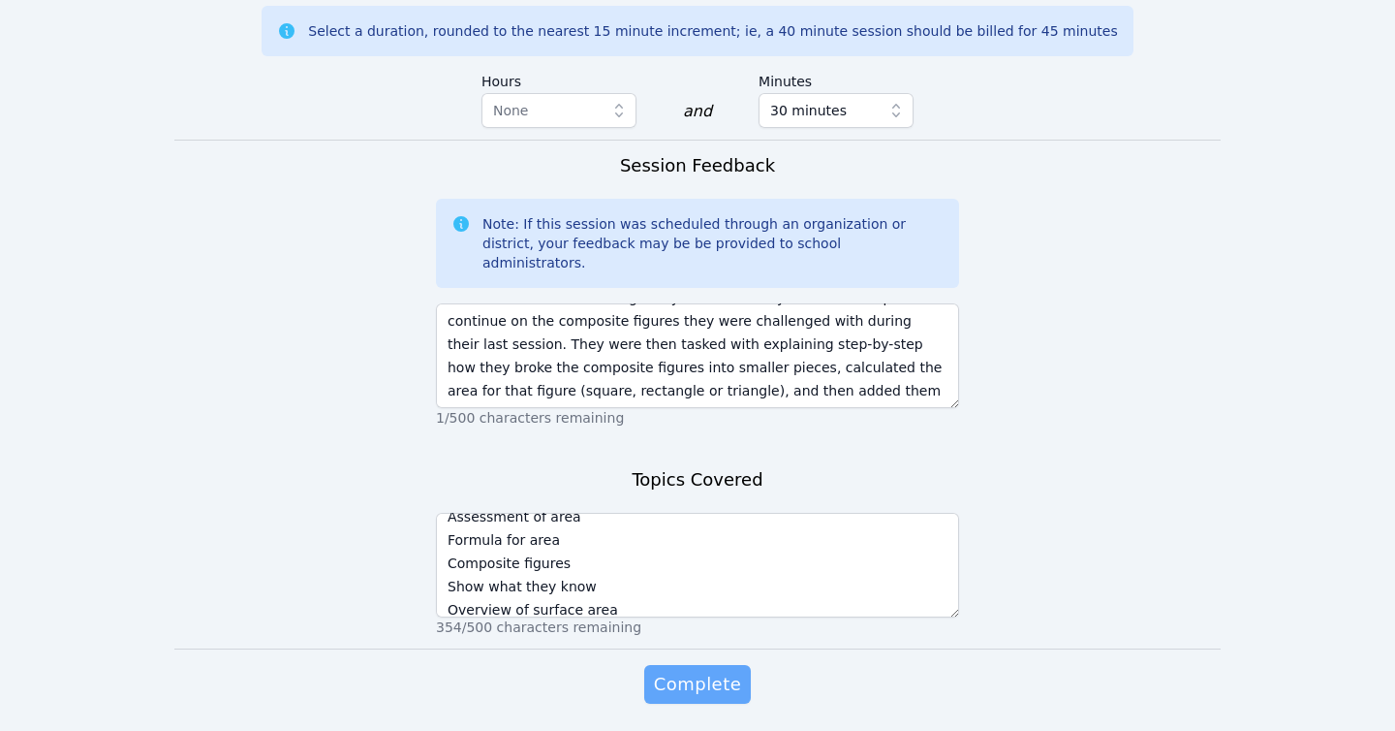
click at [694, 670] on span "Complete" at bounding box center [697, 683] width 87 height 27
